Goal: Transaction & Acquisition: Purchase product/service

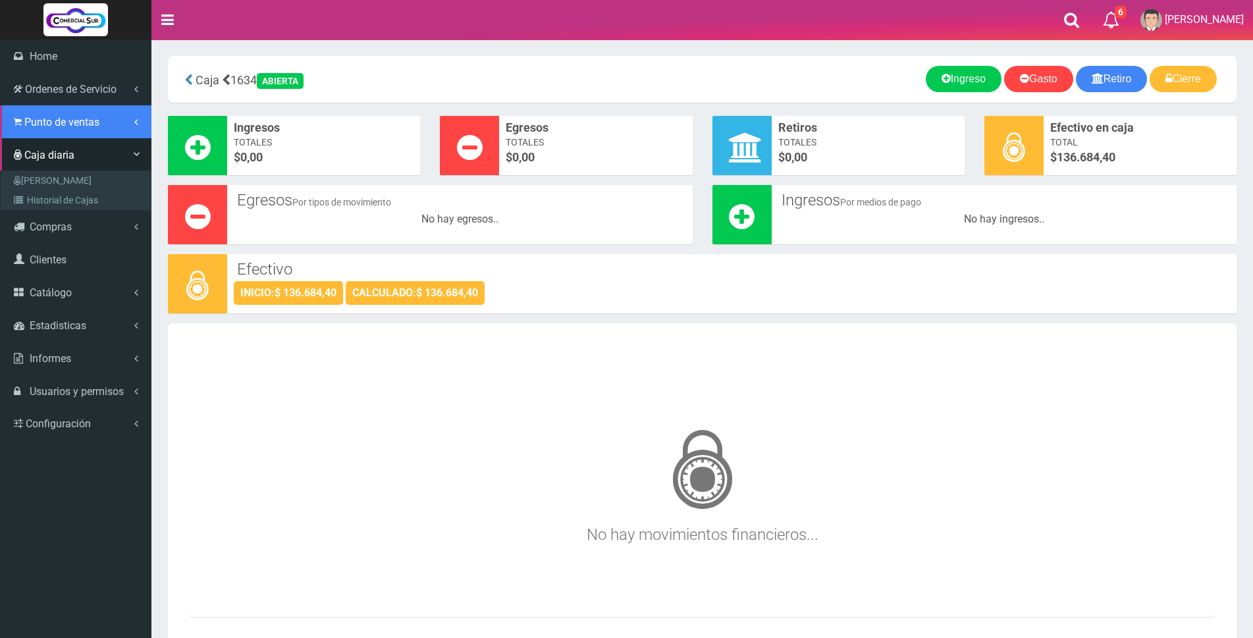
click at [67, 121] on span "Punto de ventas" at bounding box center [61, 122] width 75 height 13
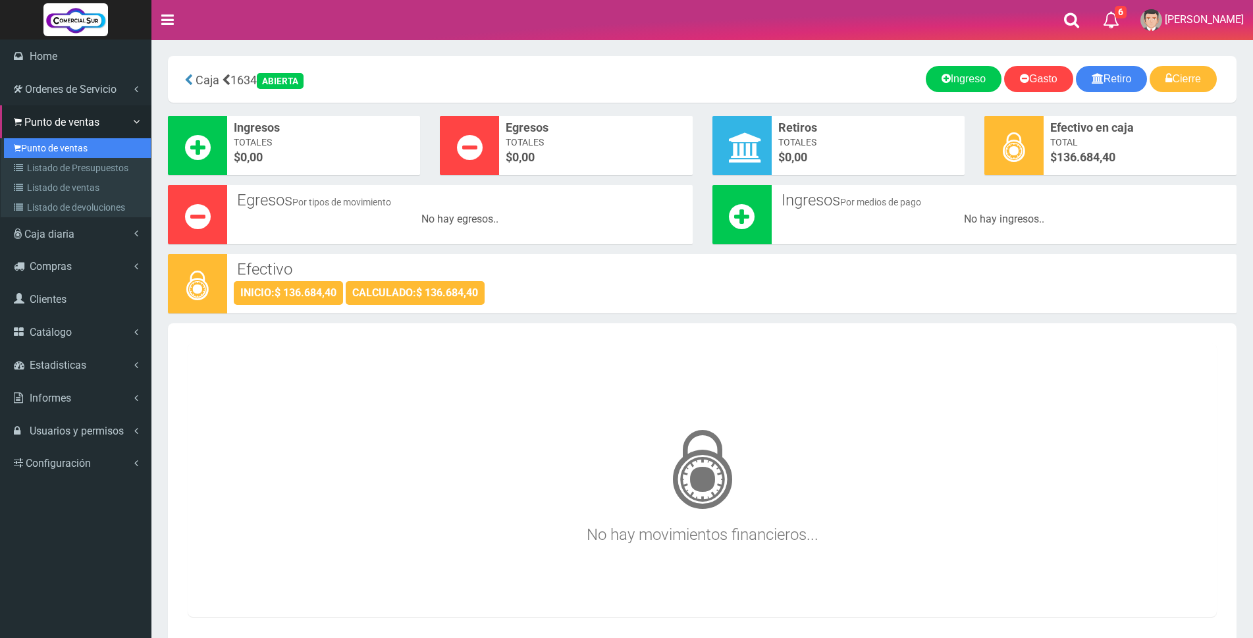
click at [67, 145] on link "Punto de ventas" at bounding box center [77, 148] width 147 height 20
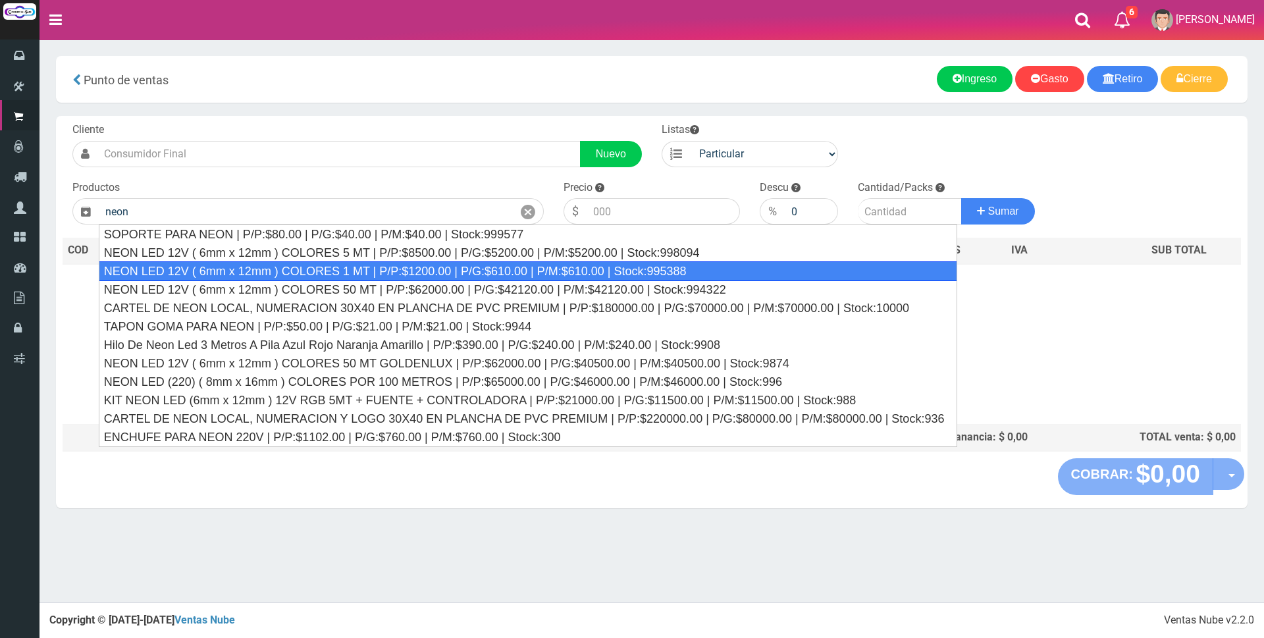
click at [343, 266] on div "NEON LED 12V ( 6mm x 12mm ) COLORES 1 MT | P/P:$1200.00 | P/G:$610.00 | P/M:$61…" at bounding box center [528, 271] width 859 height 20
type input "NEON LED 12V ( 6mm x 12mm ) COLORES 1 MT | P/P:$1200.00 | P/G:$610.00 | P/M:$61…"
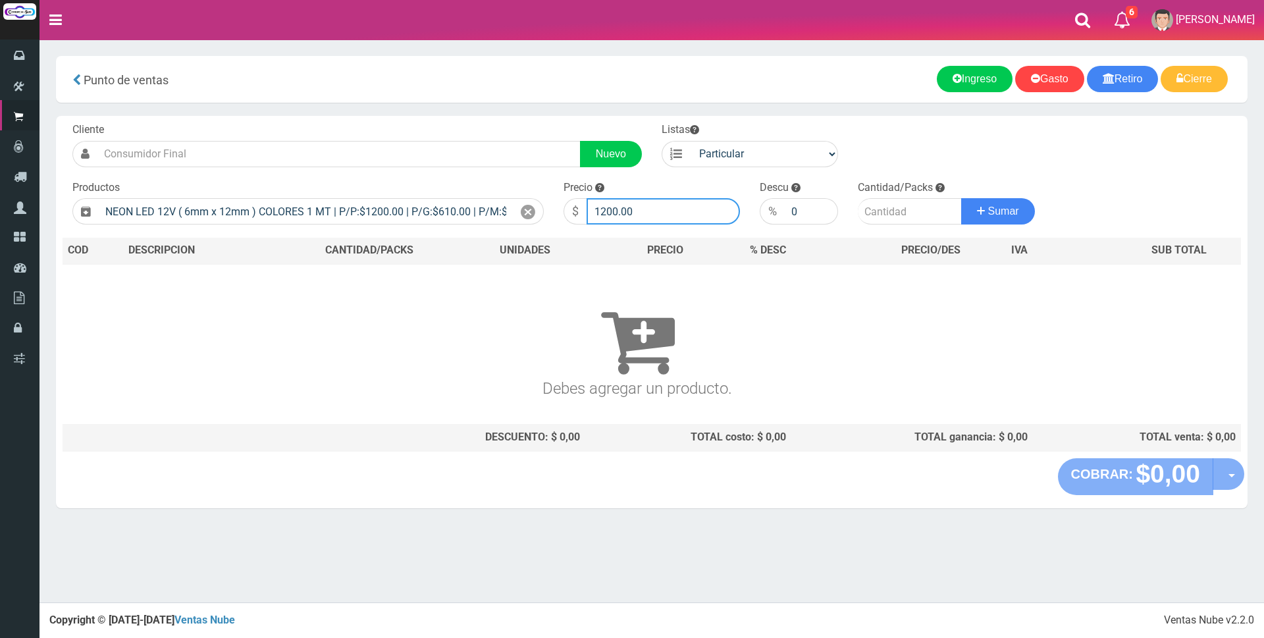
click at [660, 215] on input "1200.00" at bounding box center [663, 211] width 153 height 26
type input "1"
type input "3500"
click at [865, 209] on input "number" at bounding box center [910, 211] width 104 height 26
type input "5"
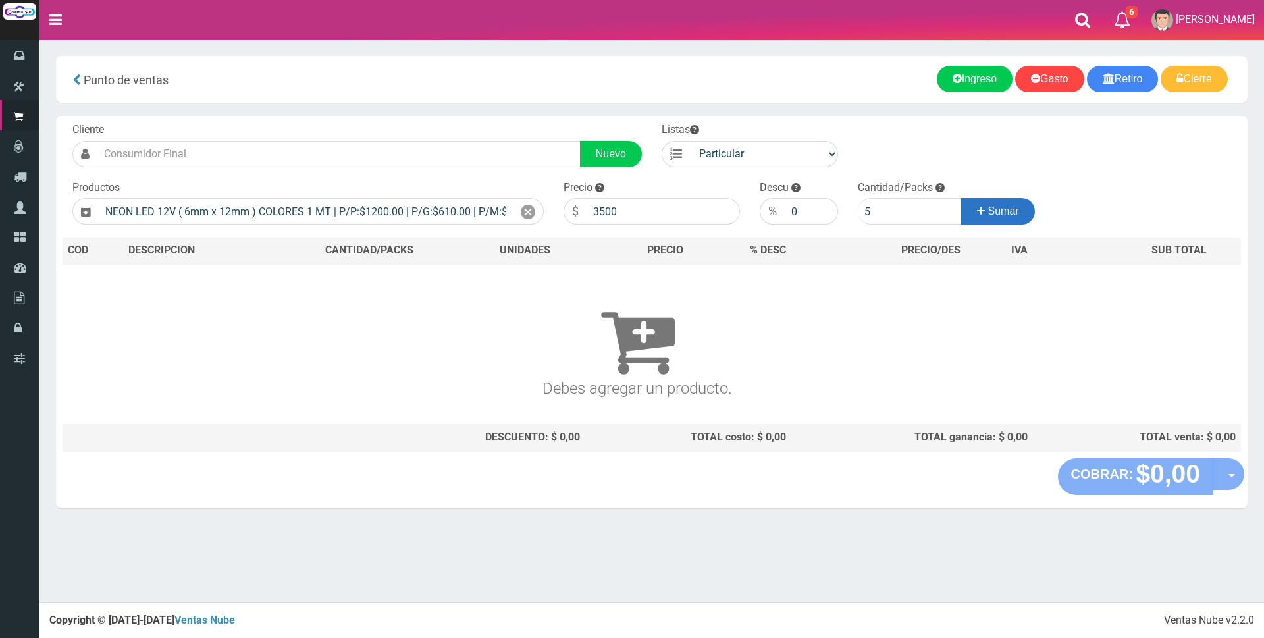
click at [1001, 220] on button "Sumar" at bounding box center [998, 211] width 74 height 26
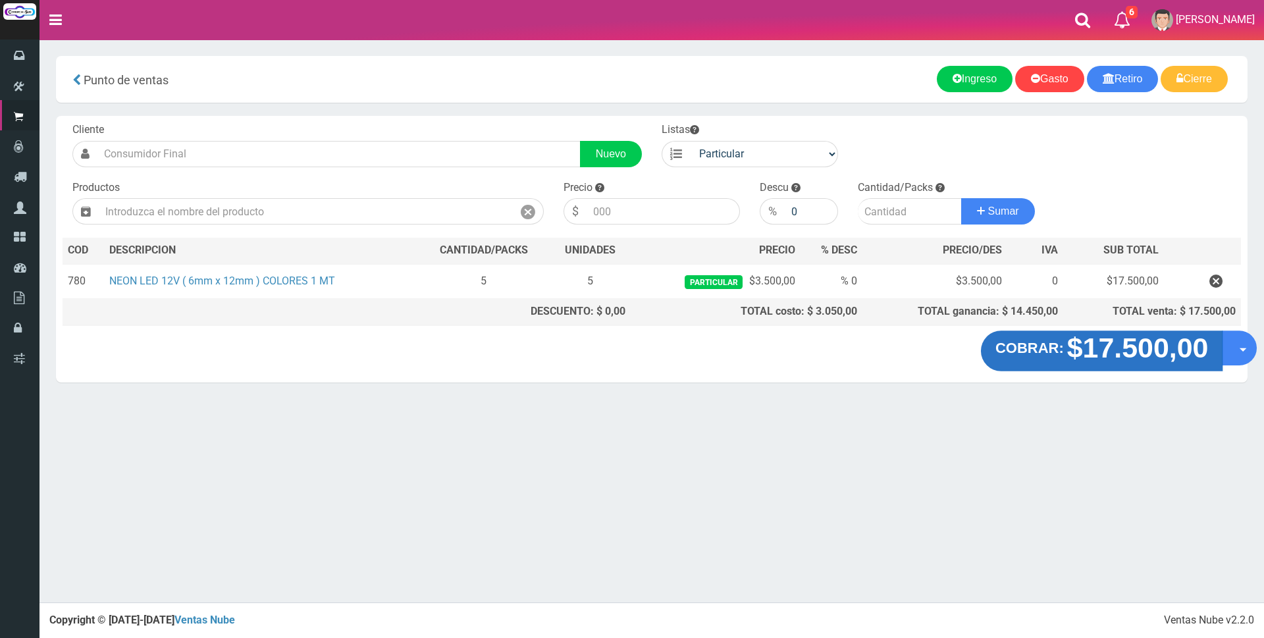
click at [1082, 359] on strong "$17.500,00" at bounding box center [1138, 348] width 142 height 31
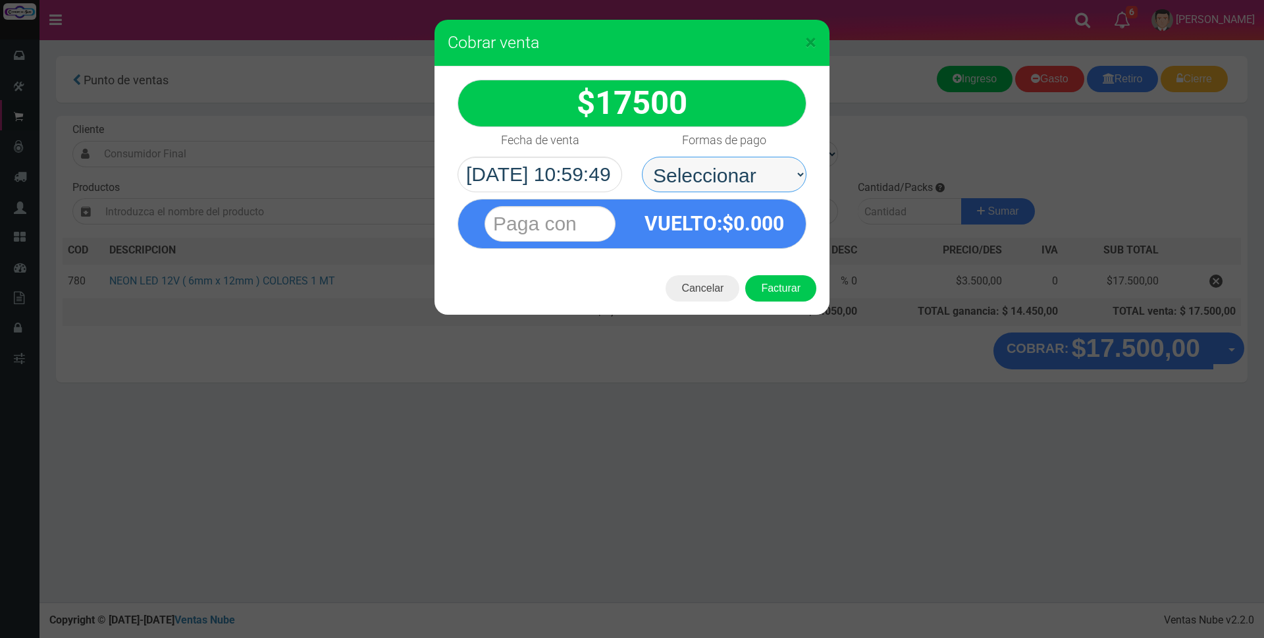
click at [756, 172] on select "Seleccionar Efectivo Tarjeta de Crédito Depósito Débito" at bounding box center [724, 175] width 165 height 36
select select "Tarjeta de Crédito"
click at [642, 157] on select "Seleccionar Efectivo Tarjeta de Crédito Depósito Débito" at bounding box center [724, 175] width 165 height 36
click at [591, 228] on input "text" at bounding box center [550, 224] width 131 height 36
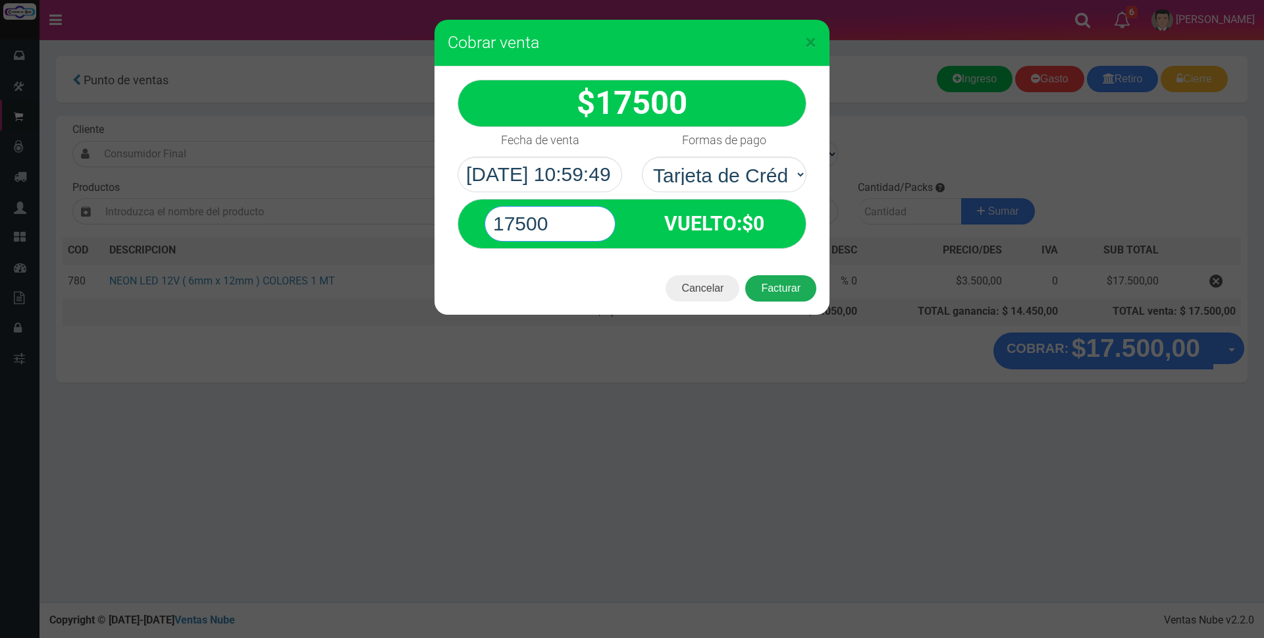
type input "17500"
click at [775, 288] on button "Facturar" at bounding box center [780, 288] width 71 height 26
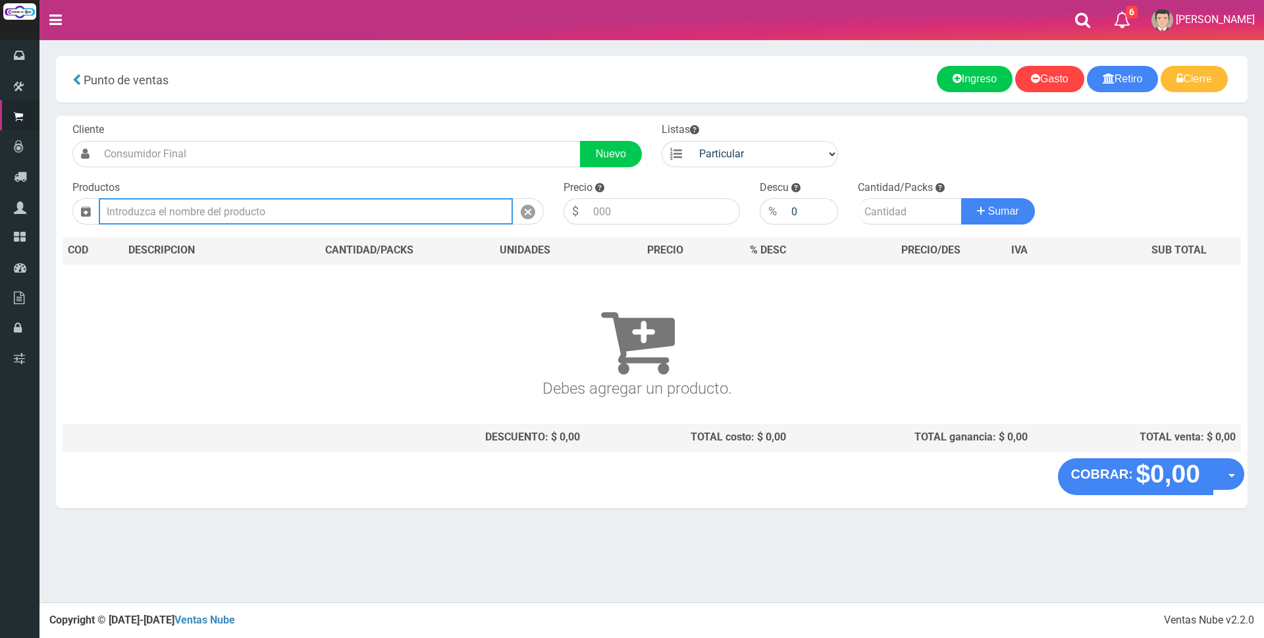
click at [302, 205] on input "text" at bounding box center [306, 211] width 414 height 26
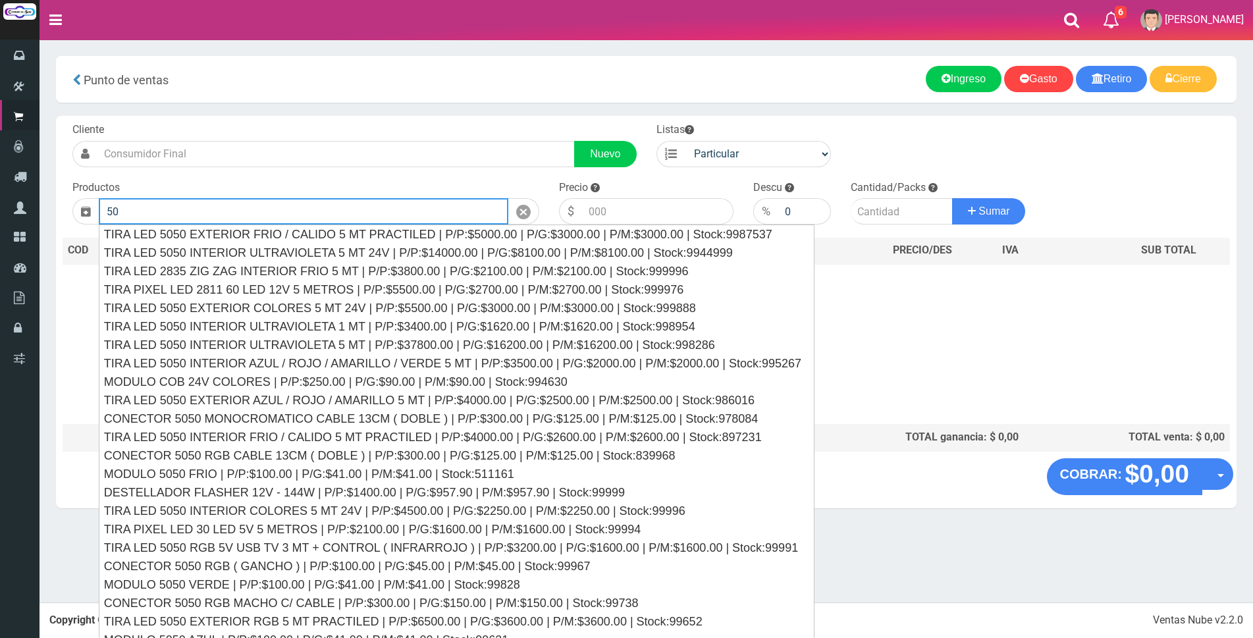
type input "5"
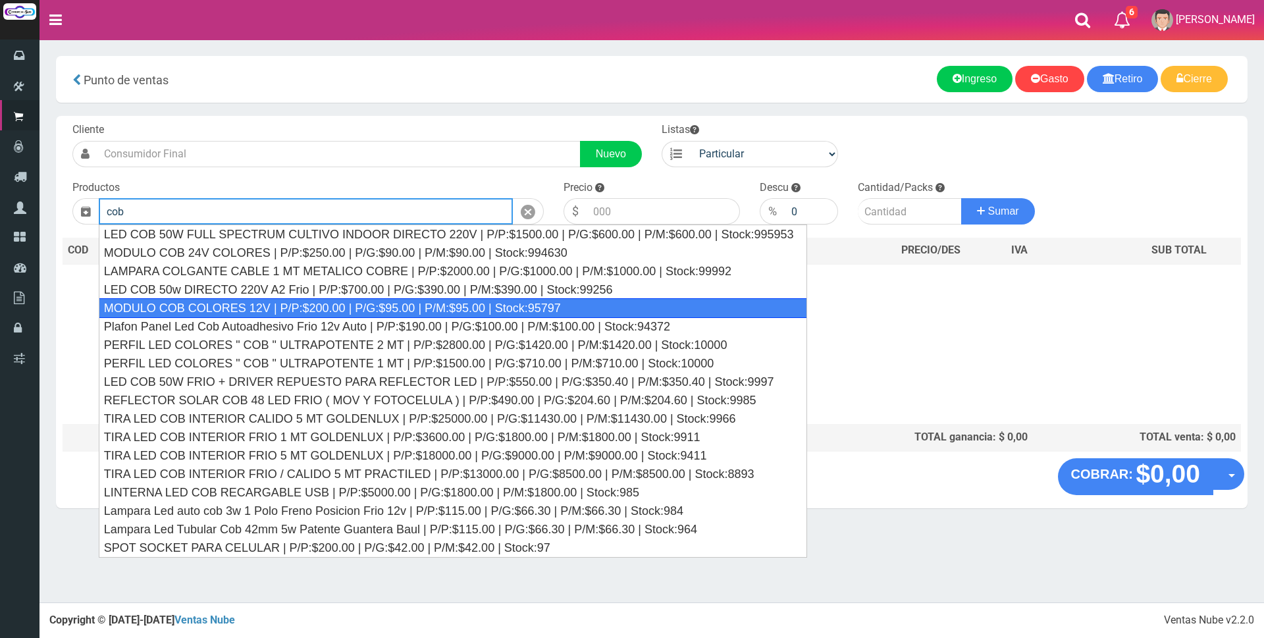
click at [386, 306] on div "MODULO COB COLORES 12V | P/P:$200.00 | P/G:$95.00 | P/M:$95.00 | Stock:95797" at bounding box center [453, 308] width 708 height 20
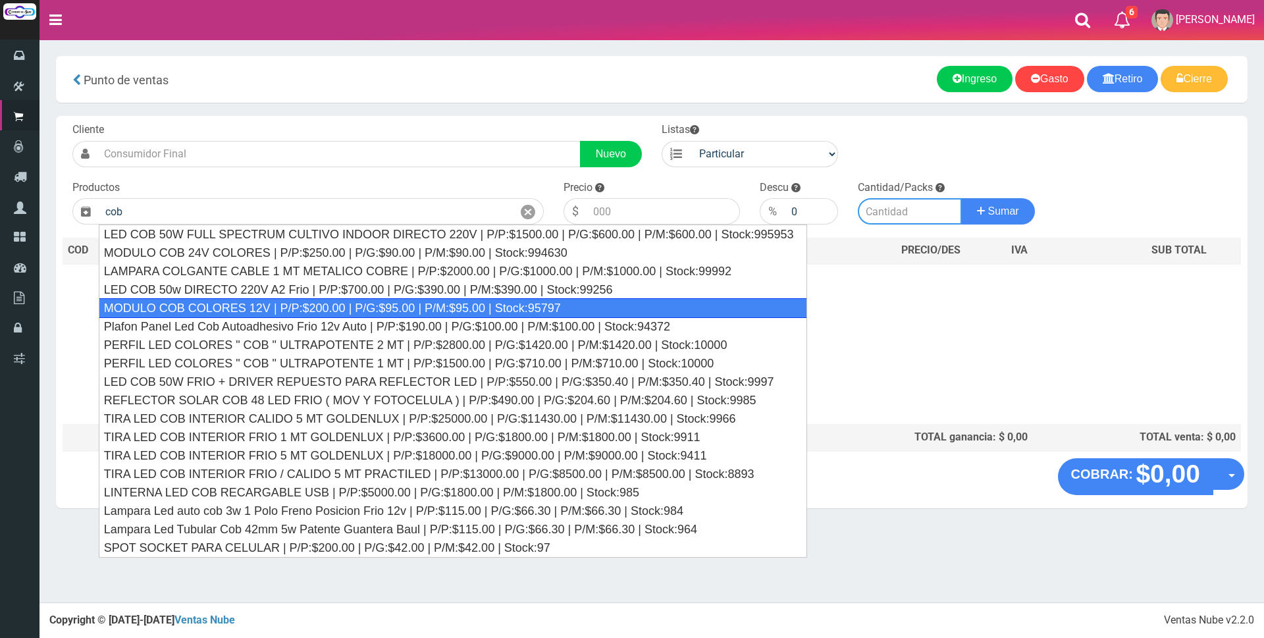
type input "MODULO COB COLORES 12V | P/P:$200.00 | P/G:$95.00 | P/M:$95.00 | Stock:95797"
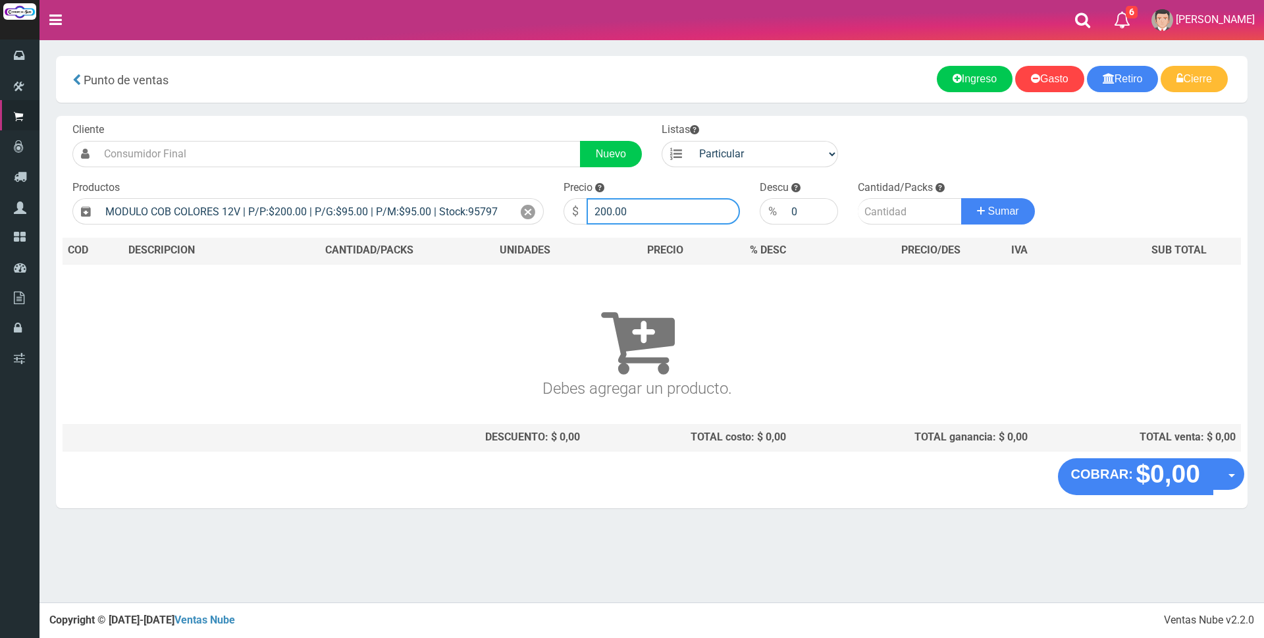
drag, startPoint x: 647, startPoint y: 213, endPoint x: 661, endPoint y: 213, distance: 13.8
click at [651, 213] on input "200.00" at bounding box center [663, 211] width 153 height 26
type input "2"
type input "500"
click at [876, 215] on input "number" at bounding box center [910, 211] width 104 height 26
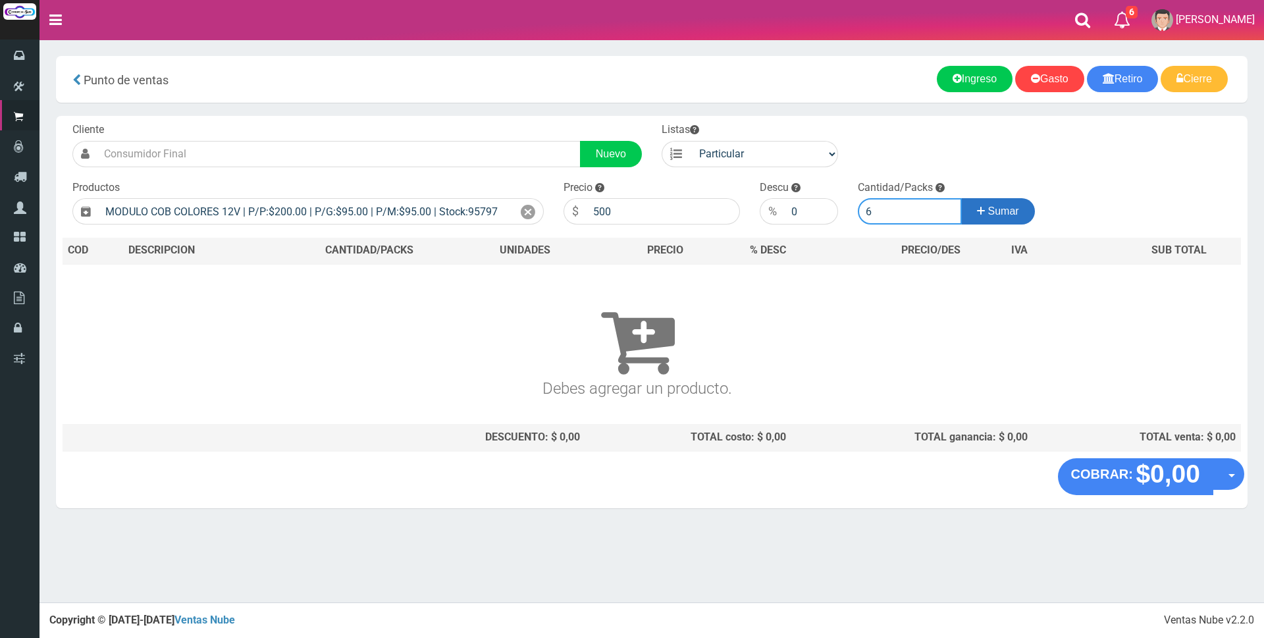
type input "6"
click at [995, 201] on button "Sumar" at bounding box center [998, 211] width 74 height 26
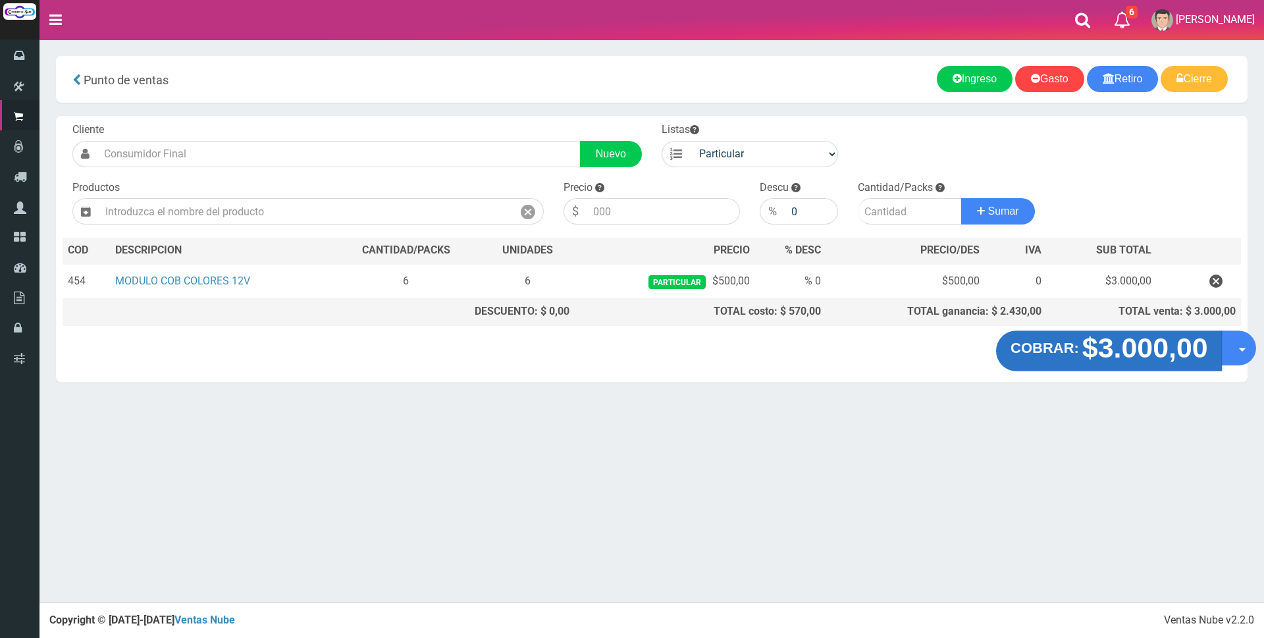
click at [1159, 348] on strong "$3.000,00" at bounding box center [1145, 348] width 126 height 31
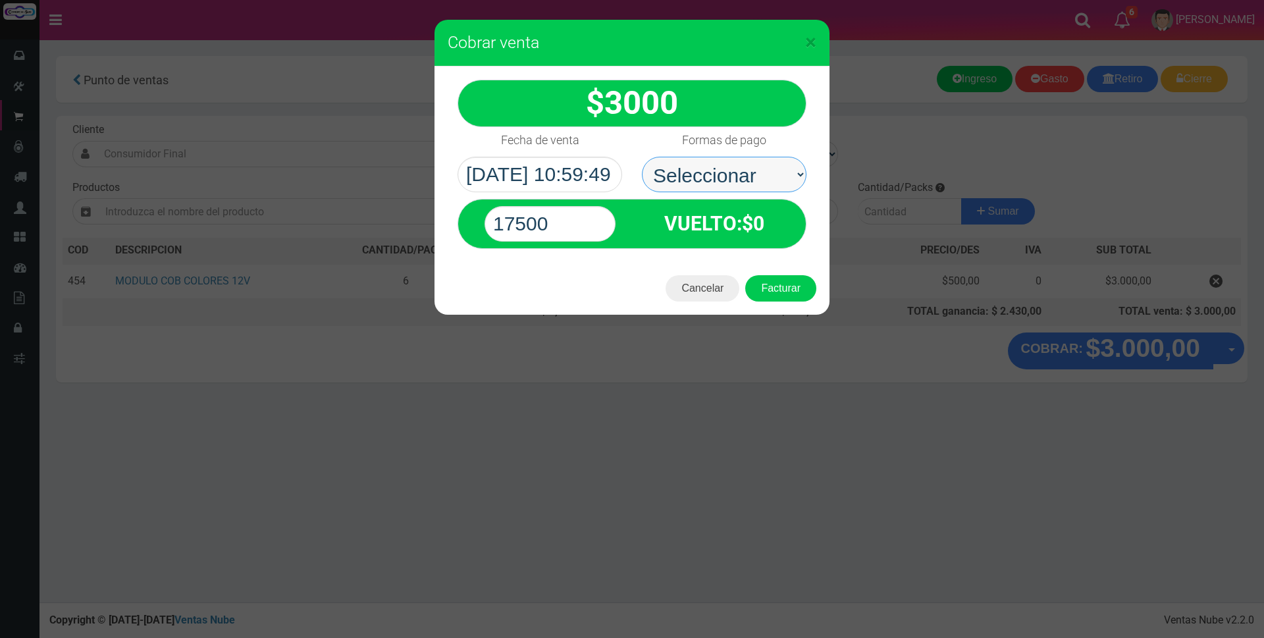
click at [760, 171] on select "Seleccionar Efectivo Tarjeta de Crédito Depósito Débito" at bounding box center [724, 175] width 165 height 36
select select "Efectivo"
click at [642, 157] on select "Seleccionar Efectivo Tarjeta de Crédito Depósito Débito" at bounding box center [724, 175] width 165 height 36
click at [589, 225] on input "17500" at bounding box center [550, 224] width 131 height 36
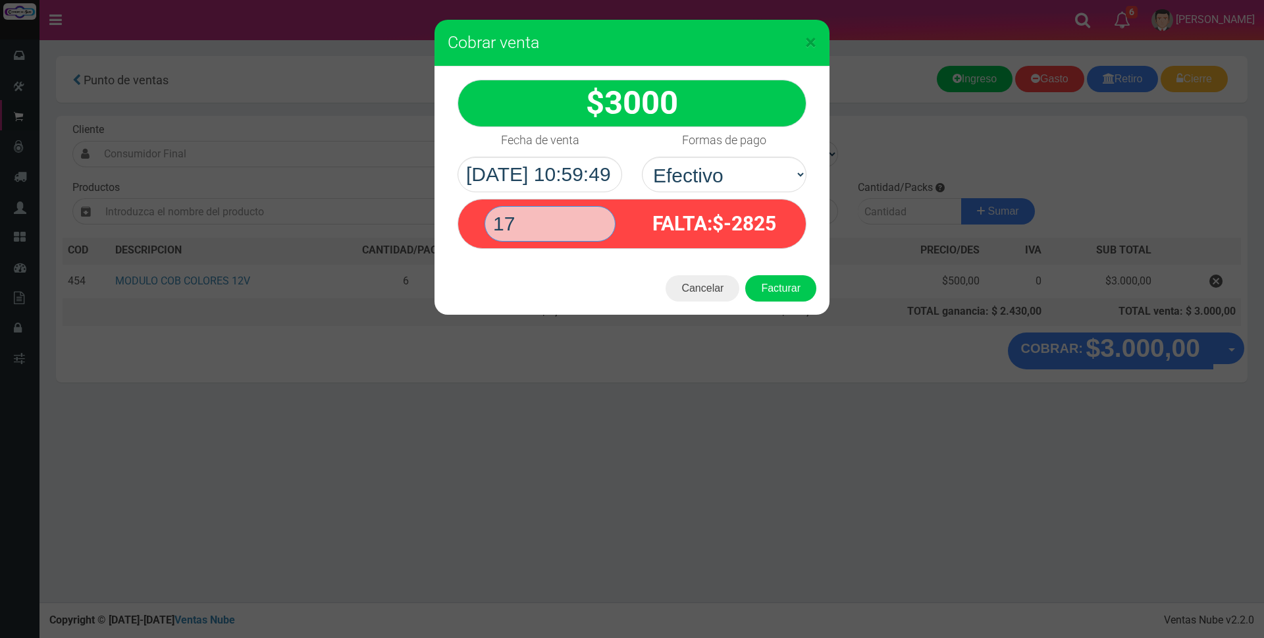
type input "1"
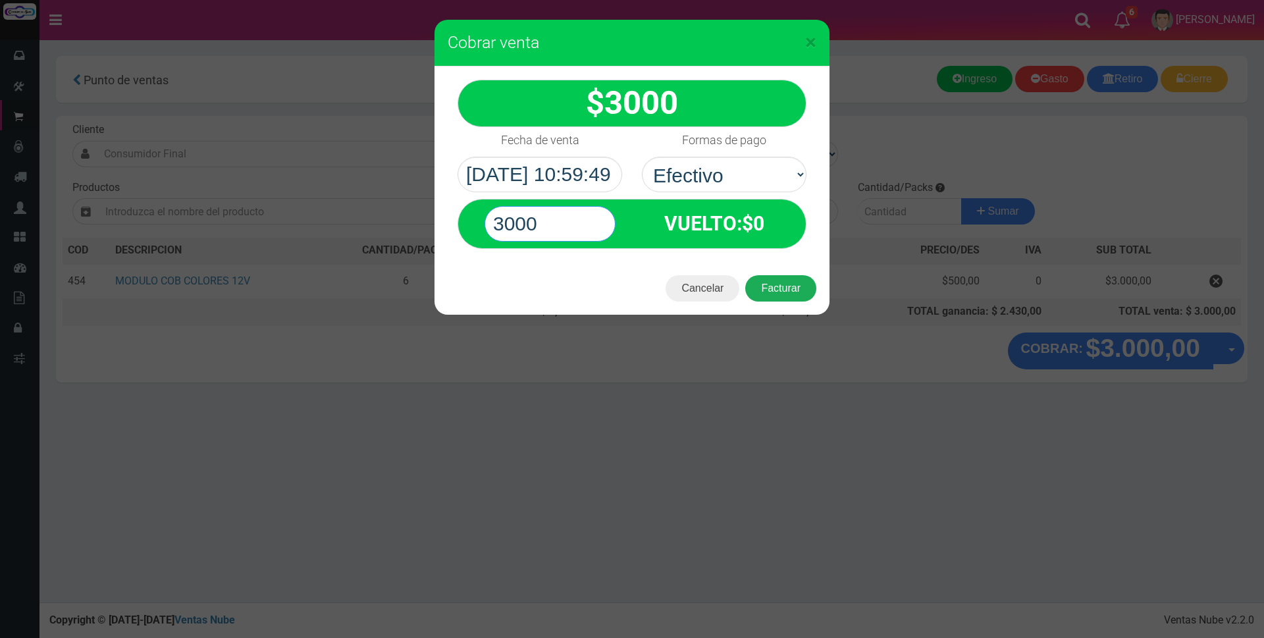
type input "3000"
click at [791, 282] on button "Facturar" at bounding box center [780, 288] width 71 height 26
